Goal: Task Accomplishment & Management: Use online tool/utility

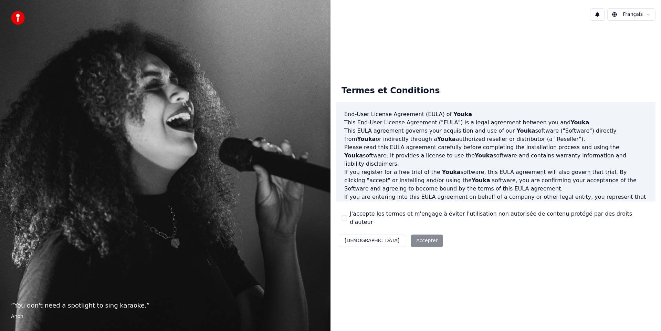
click at [342, 216] on button "J'accepte les termes et m'engage à éviter l'utilisation non autorisée de conten…" at bounding box center [344, 218] width 6 height 6
click at [411, 234] on button "Accepter" at bounding box center [427, 240] width 32 height 12
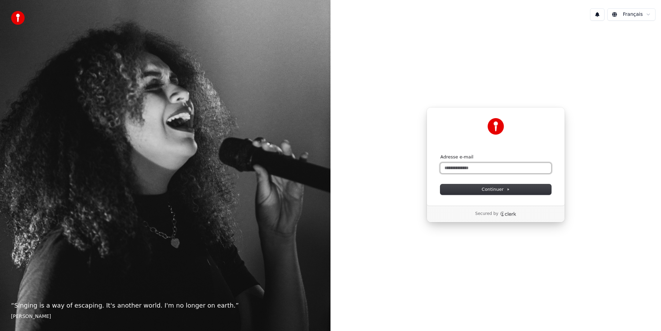
click at [448, 166] on input "Adresse e-mail" at bounding box center [495, 168] width 111 height 10
click at [490, 190] on span "Continuer" at bounding box center [495, 189] width 28 height 6
type input "**********"
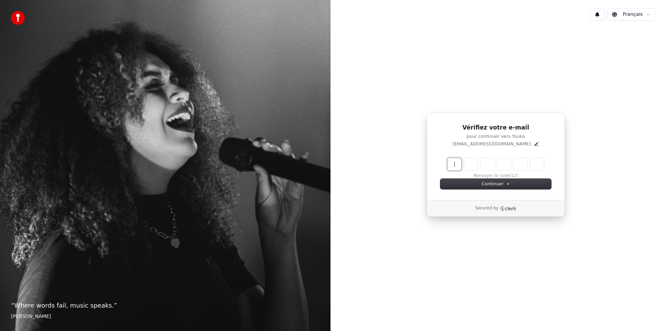
click at [455, 166] on input "Enter verification code" at bounding box center [502, 164] width 110 height 12
type input "******"
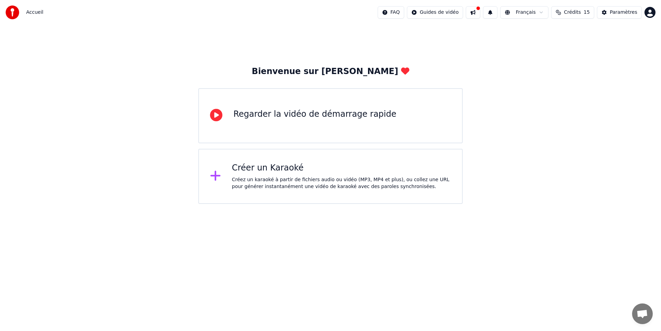
click at [284, 115] on div "Regarder la vidéo de démarrage rapide" at bounding box center [314, 114] width 163 height 11
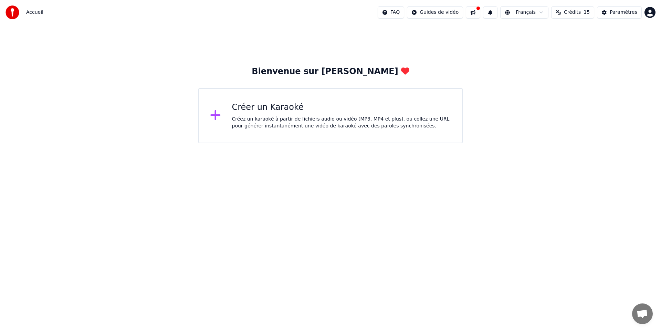
click at [248, 107] on div "Créer un Karaoké" at bounding box center [341, 107] width 219 height 11
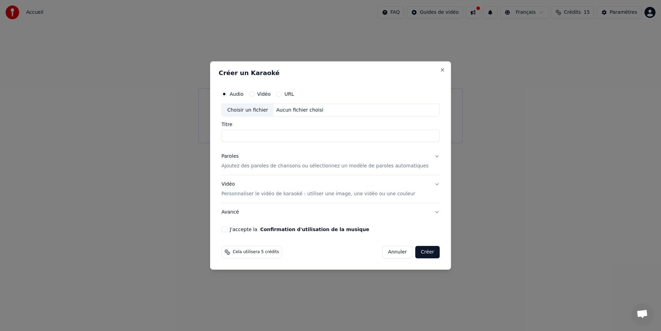
click at [282, 94] on button "URL" at bounding box center [279, 94] width 6 height 6
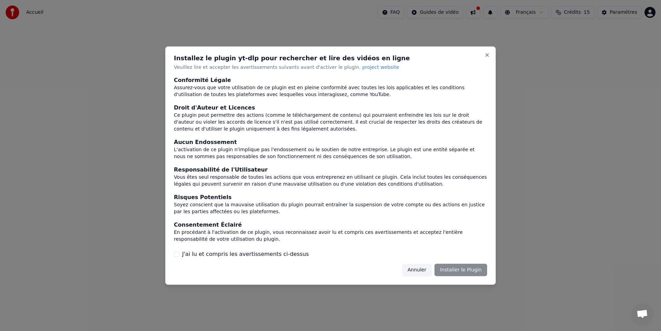
click at [178, 254] on button "J'ai lu et compris les avertissements ci-dessus" at bounding box center [177, 254] width 6 height 6
click at [459, 270] on button "Installer le Plugin" at bounding box center [460, 270] width 53 height 12
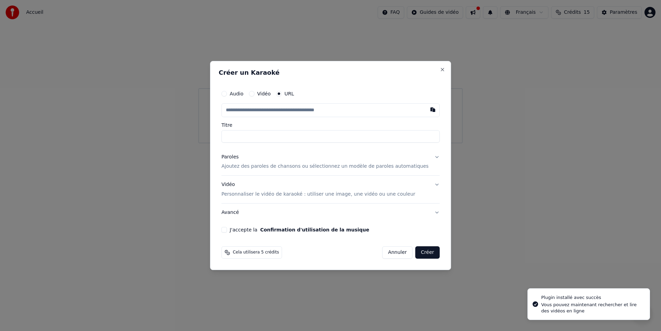
click at [257, 109] on input "text" at bounding box center [330, 110] width 218 height 14
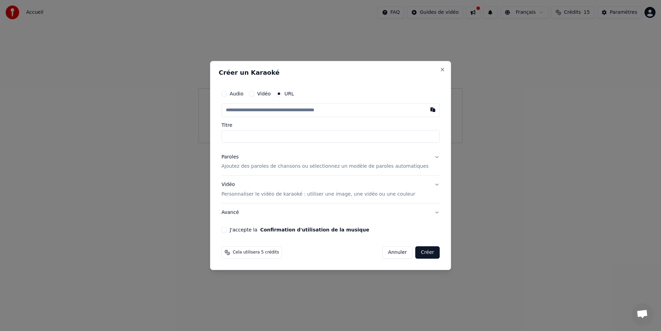
click at [227, 93] on button "Audio" at bounding box center [224, 94] width 6 height 6
click at [253, 109] on div "Choisir un fichier" at bounding box center [248, 110] width 52 height 12
type input "**********"
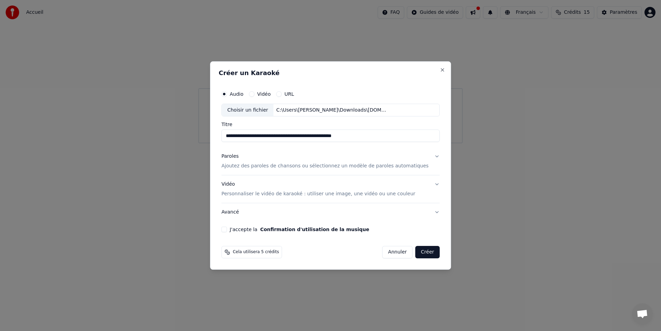
click at [317, 165] on p "Ajoutez des paroles de chansons ou sélectionnez un modèle de paroles automatiqu…" at bounding box center [324, 166] width 207 height 7
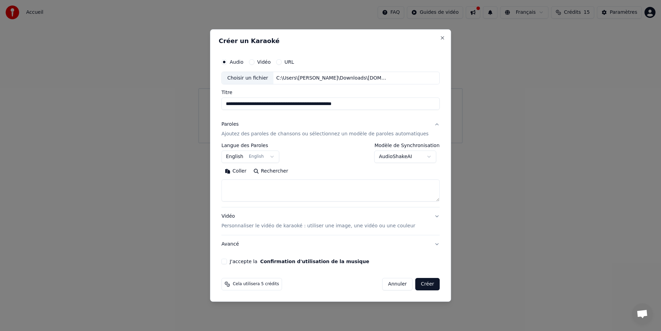
click at [277, 156] on button "English English" at bounding box center [250, 157] width 58 height 12
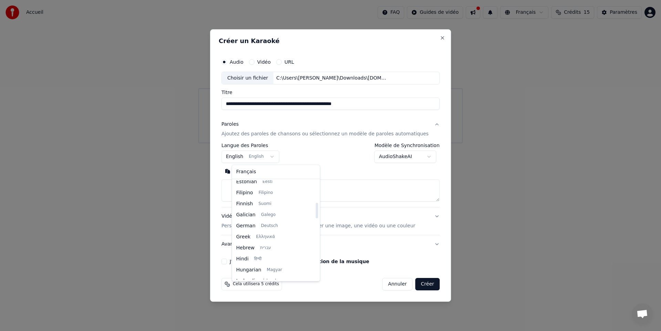
scroll to position [124, 0]
select select "**"
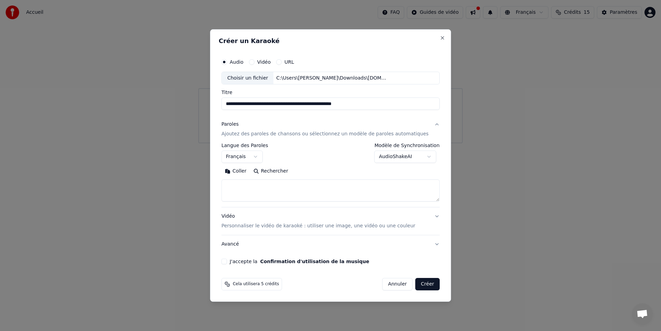
click at [264, 170] on button "Rechercher" at bounding box center [271, 171] width 42 height 11
click at [281, 170] on button "Rechercher" at bounding box center [271, 171] width 42 height 11
click at [262, 170] on button "Rechercher" at bounding box center [271, 171] width 42 height 11
click at [246, 192] on textarea at bounding box center [330, 191] width 218 height 22
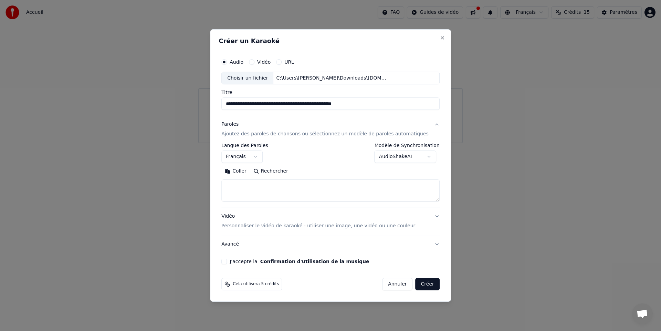
click at [264, 171] on button "Rechercher" at bounding box center [271, 171] width 42 height 11
click at [241, 184] on textarea at bounding box center [330, 191] width 218 height 22
click at [243, 169] on button "Coller" at bounding box center [235, 171] width 29 height 11
click at [227, 262] on button "J'accepte la Confirmation d'utilisation de la musique" at bounding box center [224, 261] width 6 height 6
click at [416, 280] on button "Créer" at bounding box center [427, 284] width 24 height 12
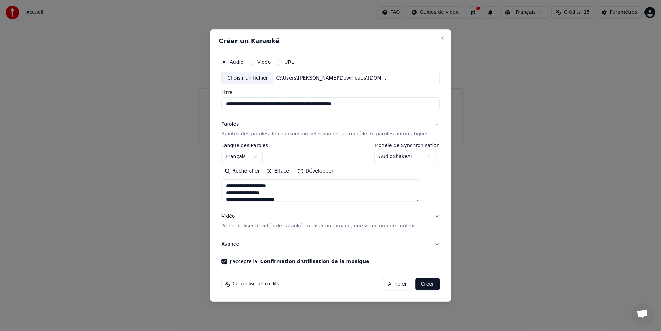
type textarea "**********"
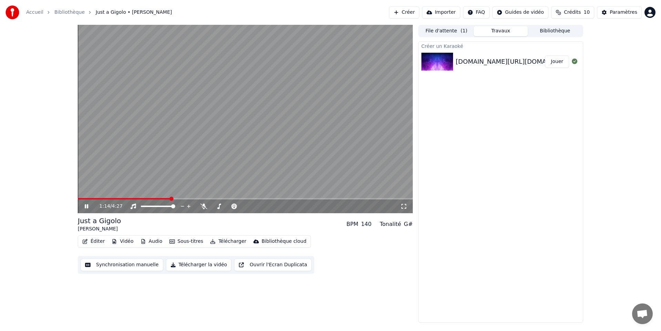
click at [179, 265] on button "Télécharger la vidéo" at bounding box center [199, 264] width 66 height 12
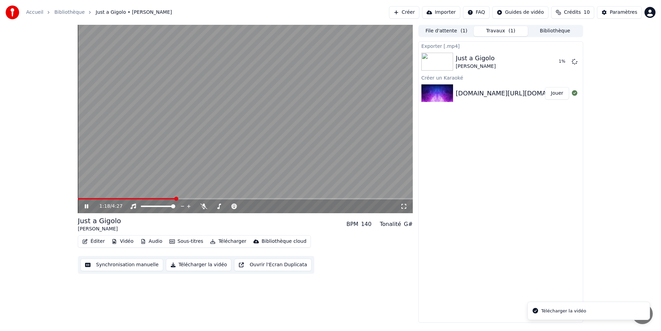
click at [500, 92] on div "[DOMAIN_NAME][URL][DOMAIN_NAME]" at bounding box center [516, 93] width 121 height 10
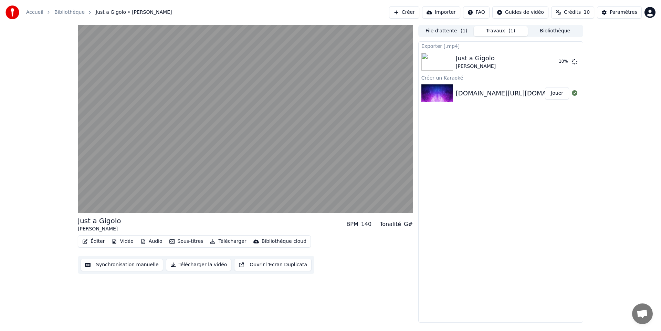
click at [559, 91] on button "Jouer" at bounding box center [557, 93] width 24 height 12
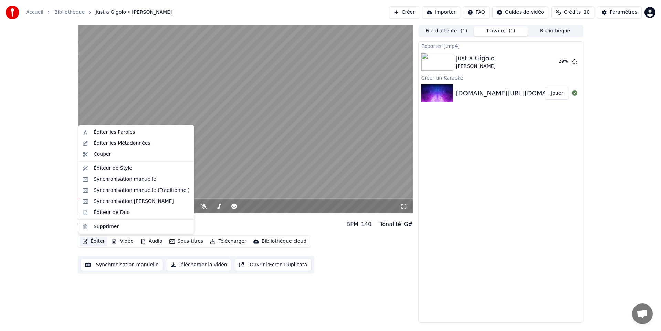
click at [93, 240] on button "Éditer" at bounding box center [94, 241] width 28 height 10
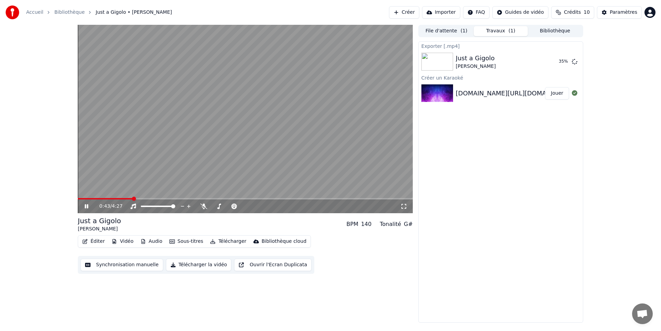
click at [475, 170] on div "Exporter [.mp4] Just a Gigolo [PERSON_NAME] 35 % Créer un Karaoké [DOMAIN_NAME]…" at bounding box center [500, 181] width 165 height 281
click at [87, 204] on icon at bounding box center [91, 206] width 16 height 6
